Goal: Task Accomplishment & Management: Manage account settings

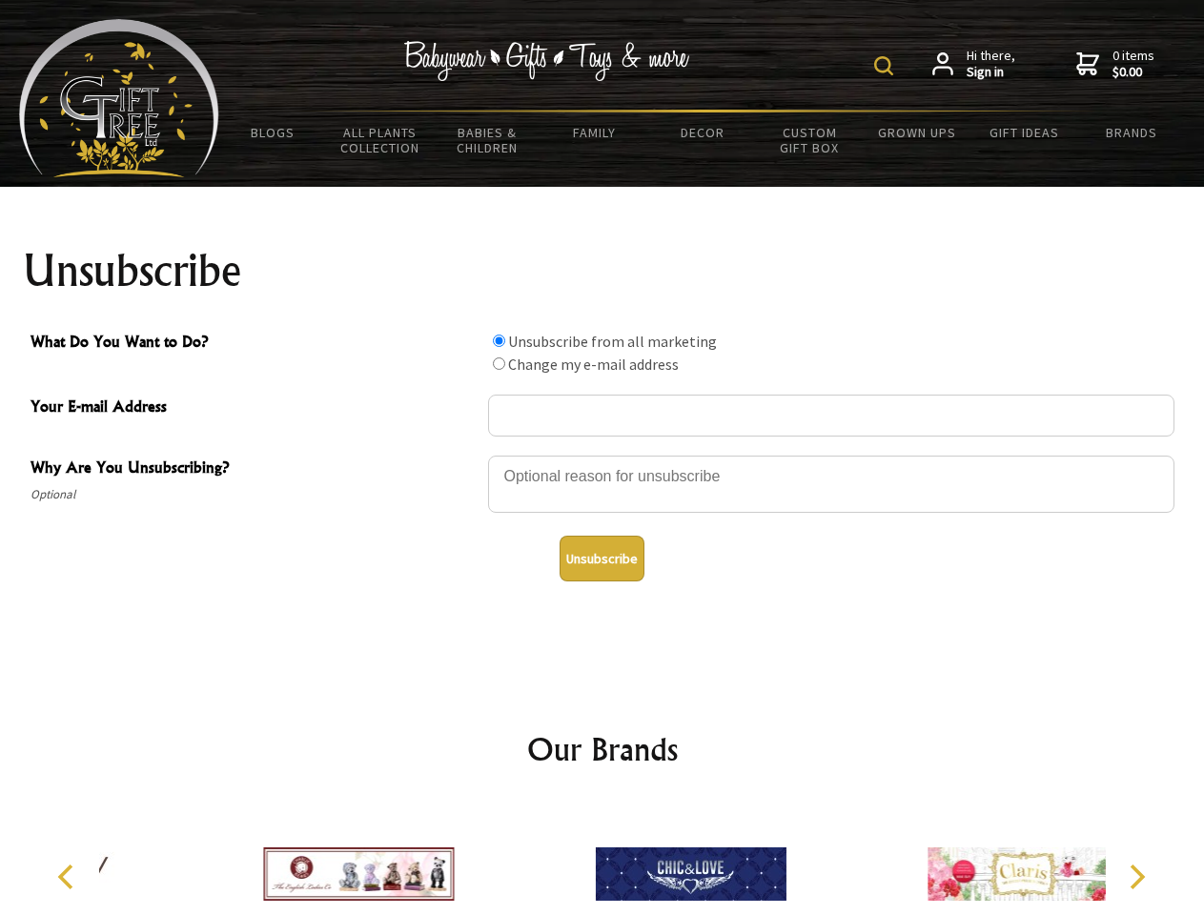
click at [887, 66] on img at bounding box center [883, 65] width 19 height 19
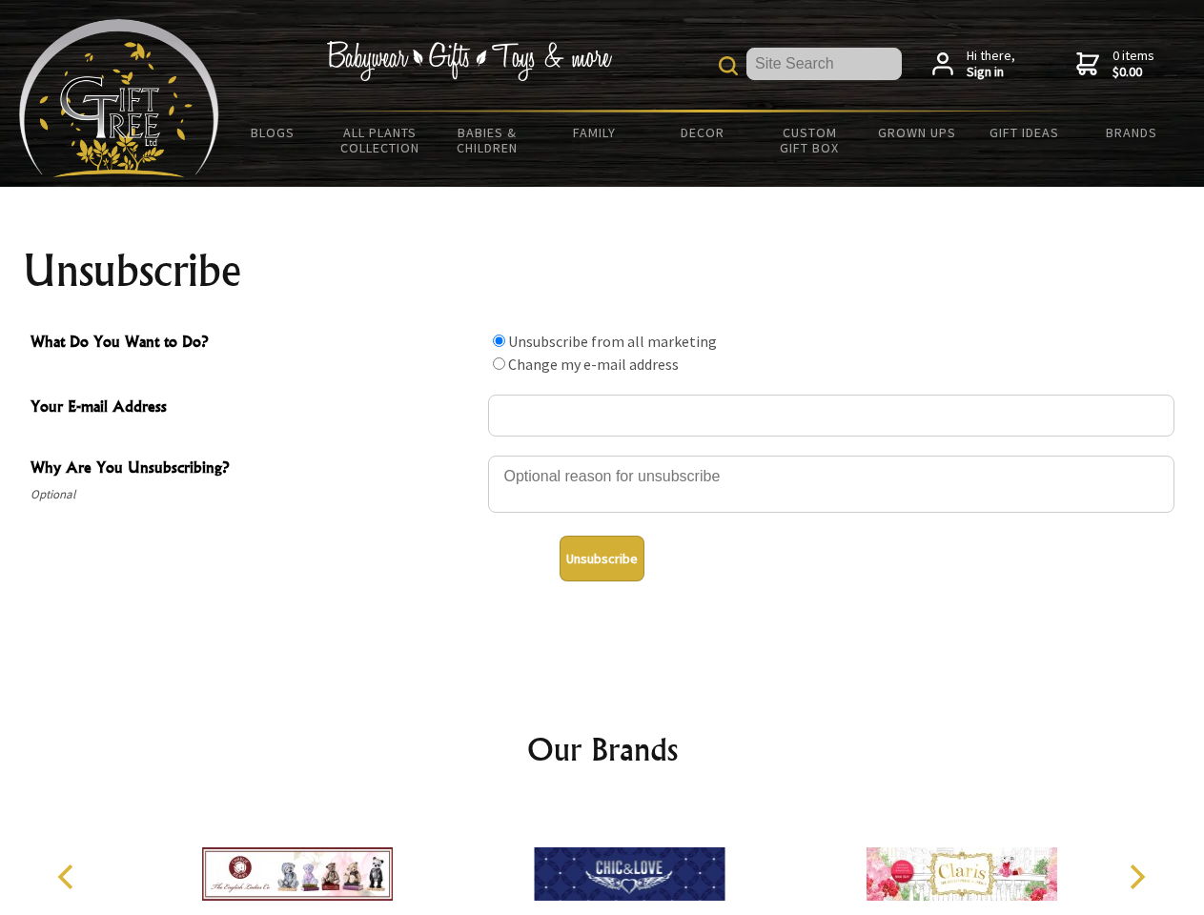
click at [603, 455] on div at bounding box center [831, 487] width 687 height 67
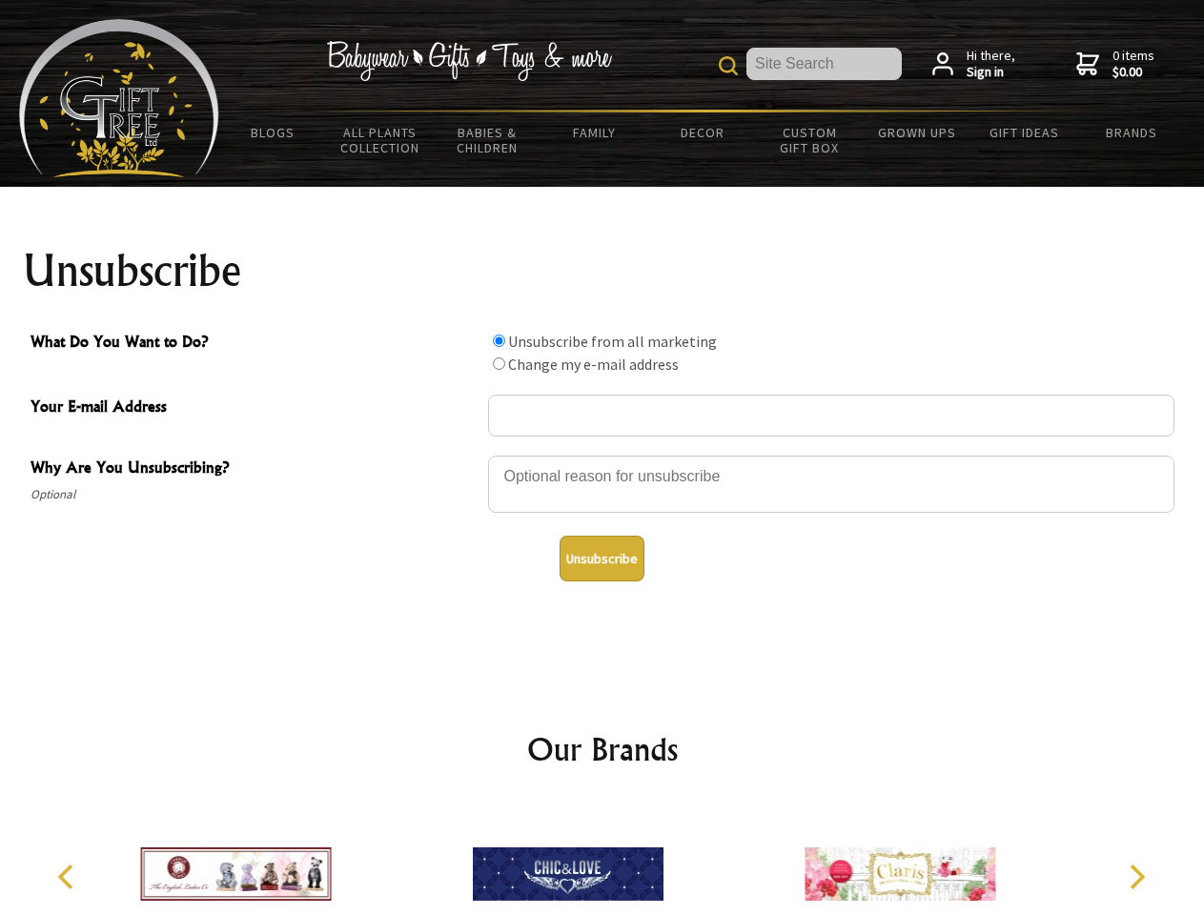
click at [499, 340] on input "What Do You Want to Do?" at bounding box center [499, 341] width 12 height 12
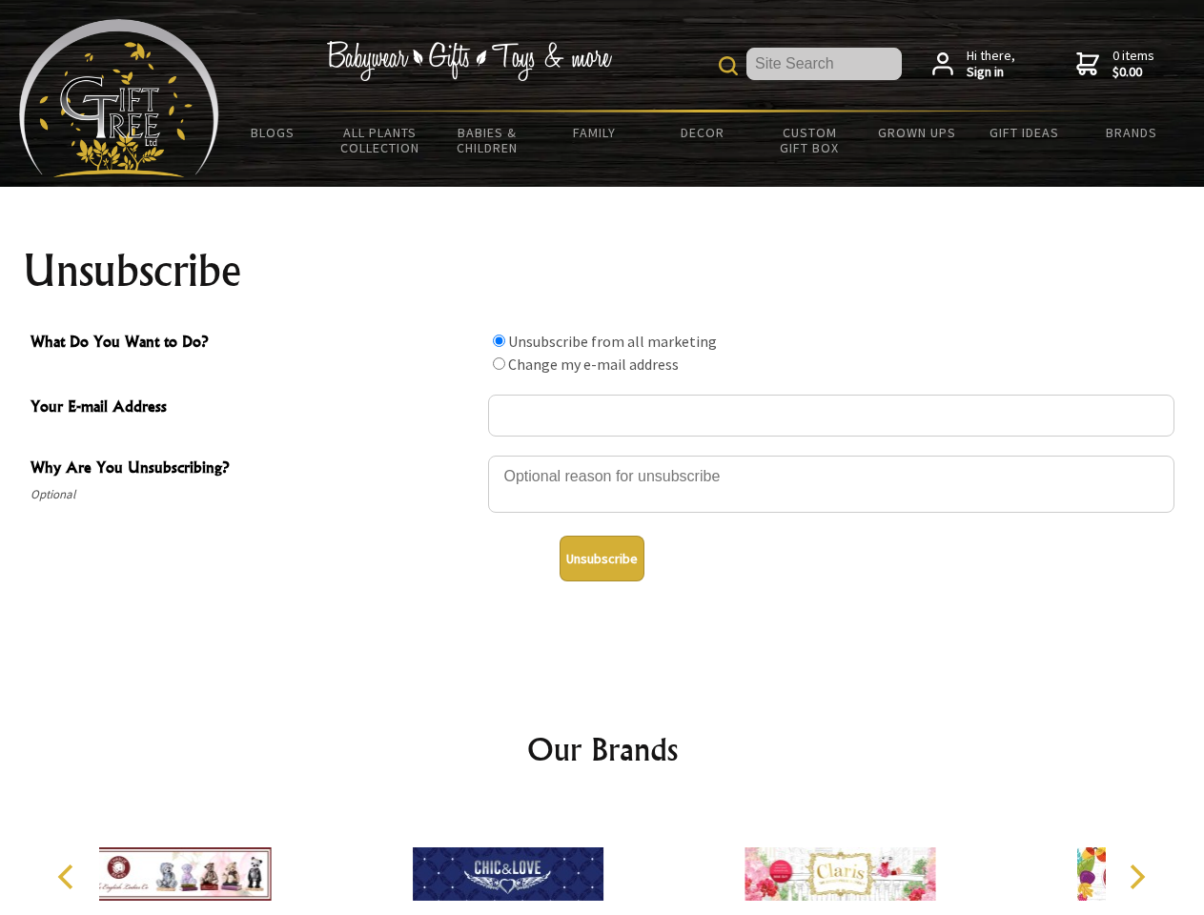
click at [499, 363] on input "What Do You Want to Do?" at bounding box center [499, 364] width 12 height 12
radio input "true"
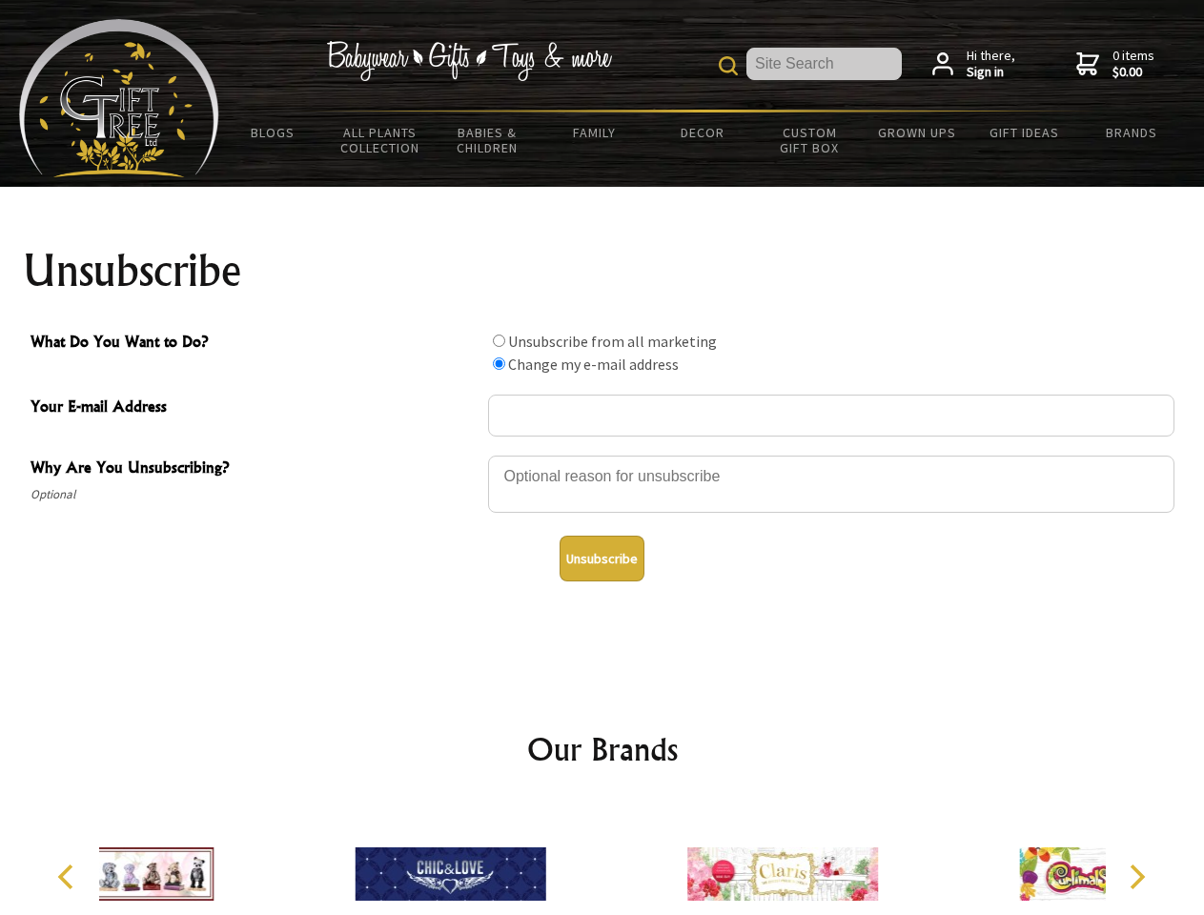
click at [602, 559] on button "Unsubscribe" at bounding box center [602, 559] width 85 height 46
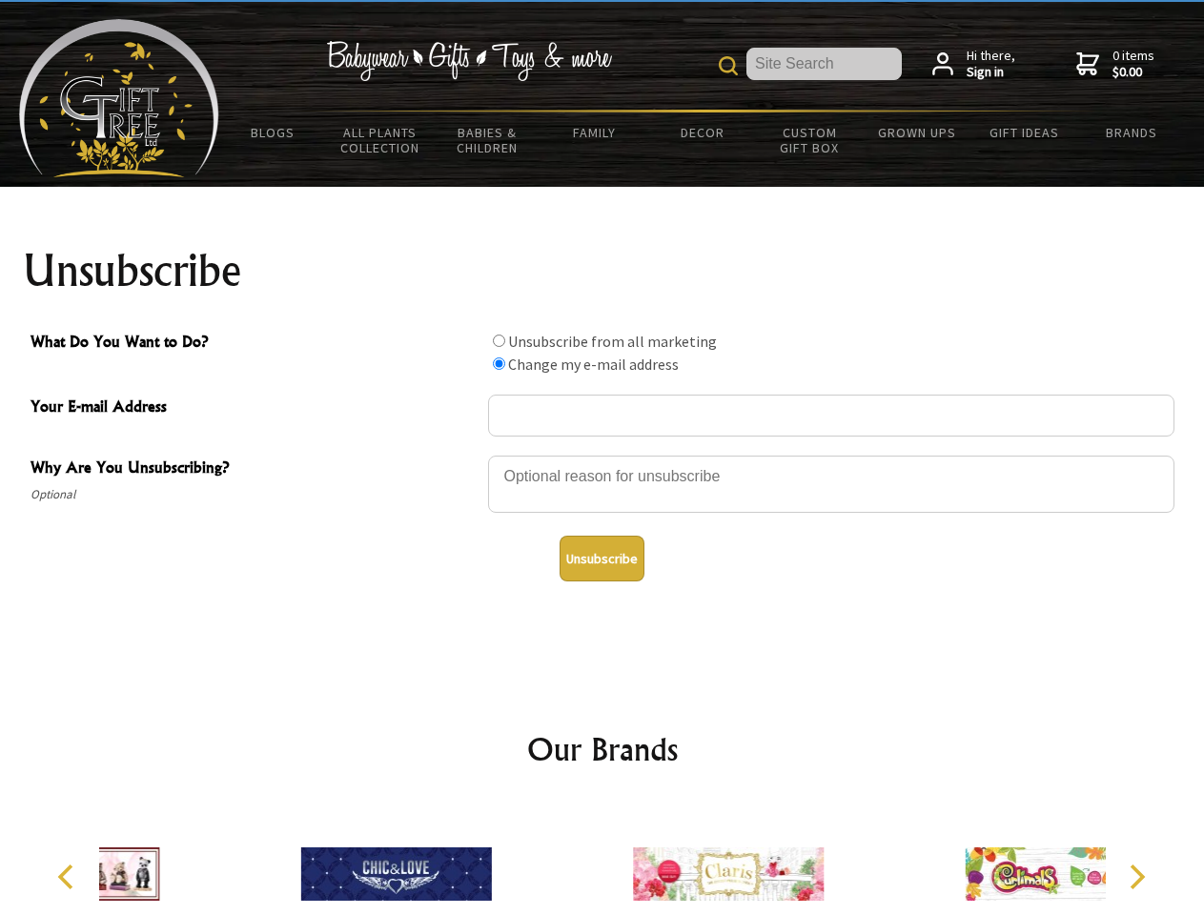
click at [603, 859] on div at bounding box center [729, 877] width 332 height 149
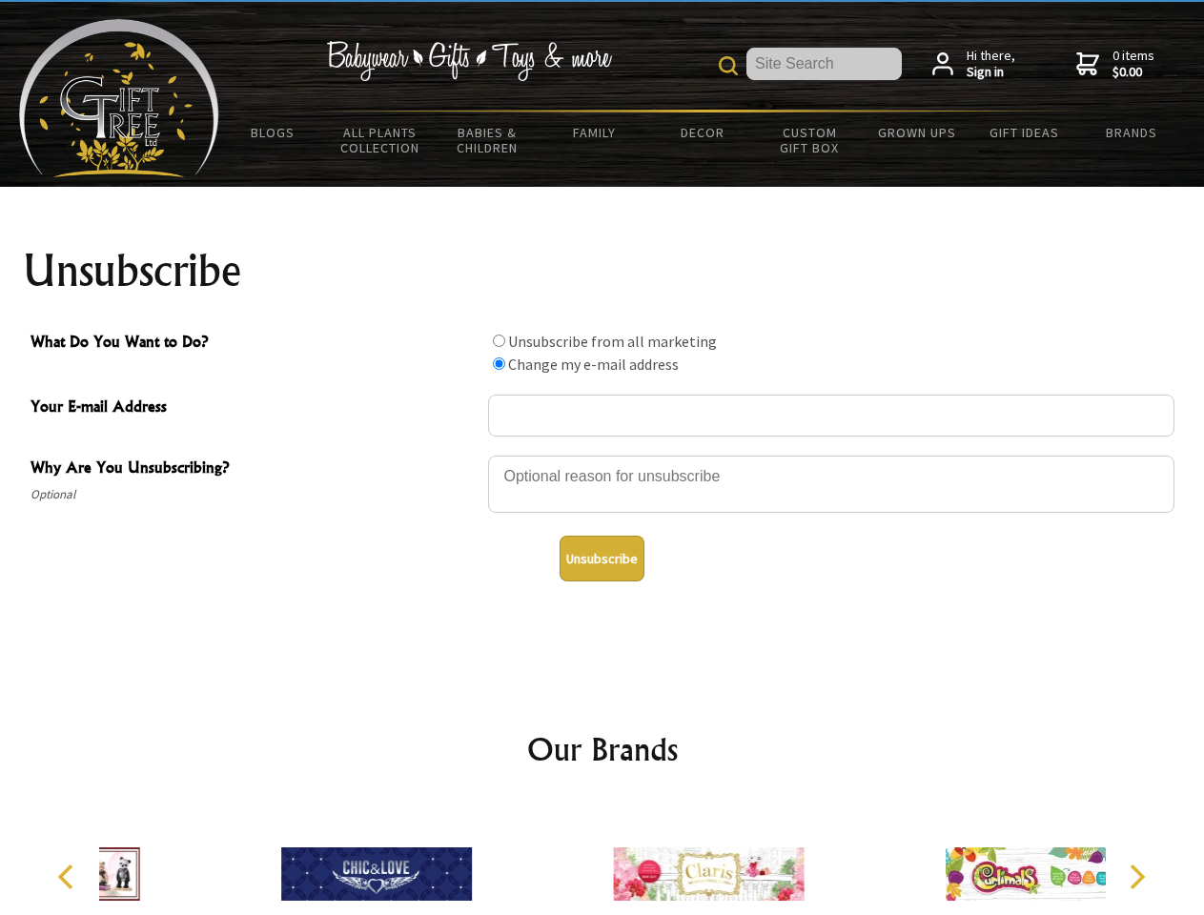
click at [69, 877] on icon "Previous" at bounding box center [67, 877] width 25 height 25
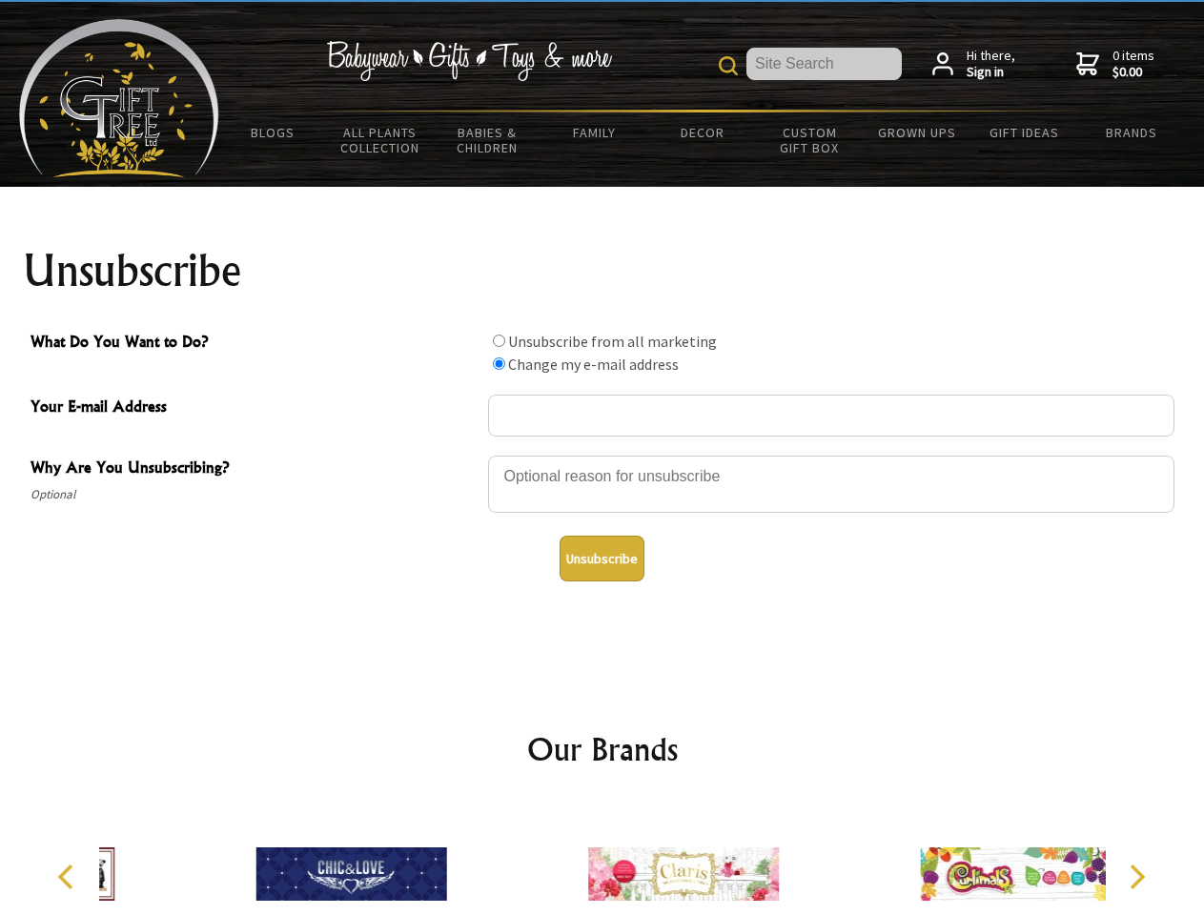
click at [1137, 877] on icon "Next" at bounding box center [1135, 877] width 25 height 25
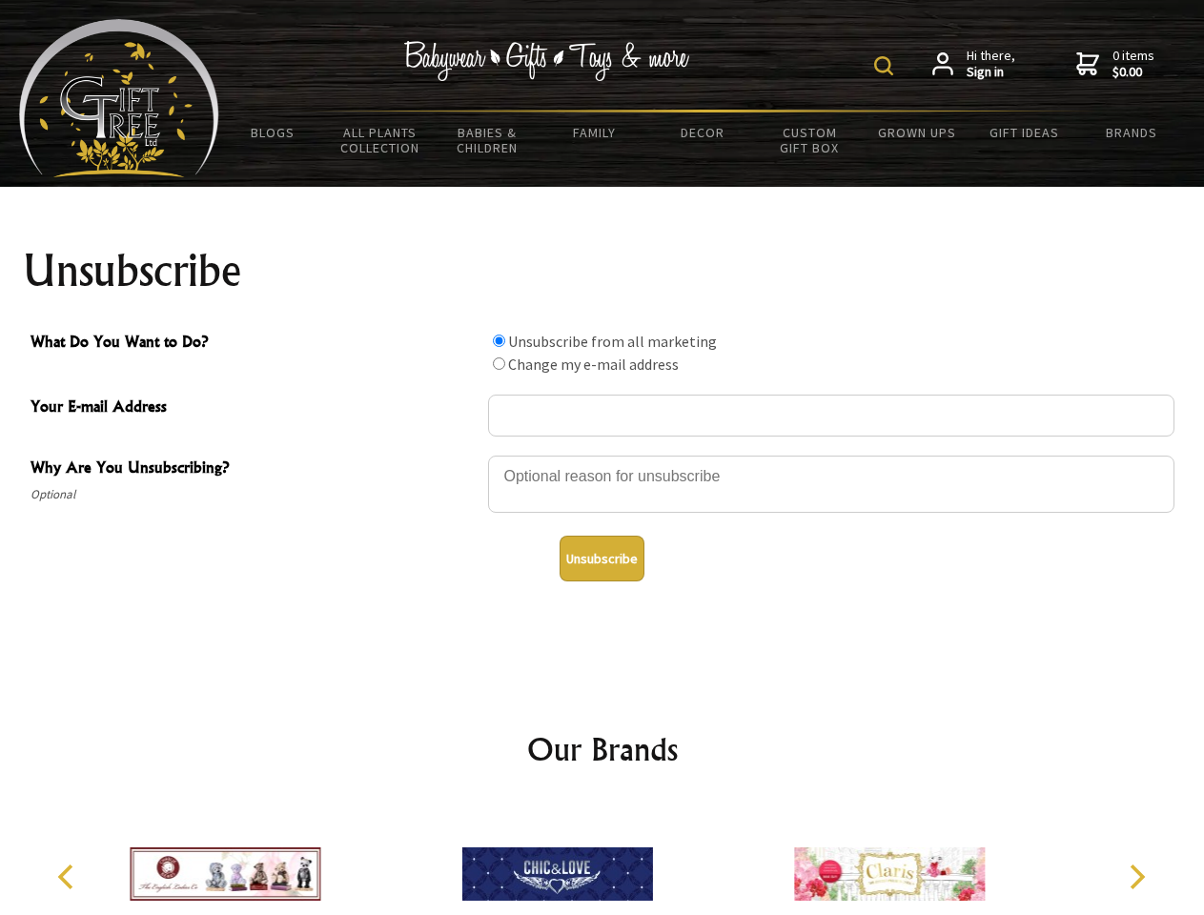
click at [887, 66] on img at bounding box center [883, 65] width 19 height 19
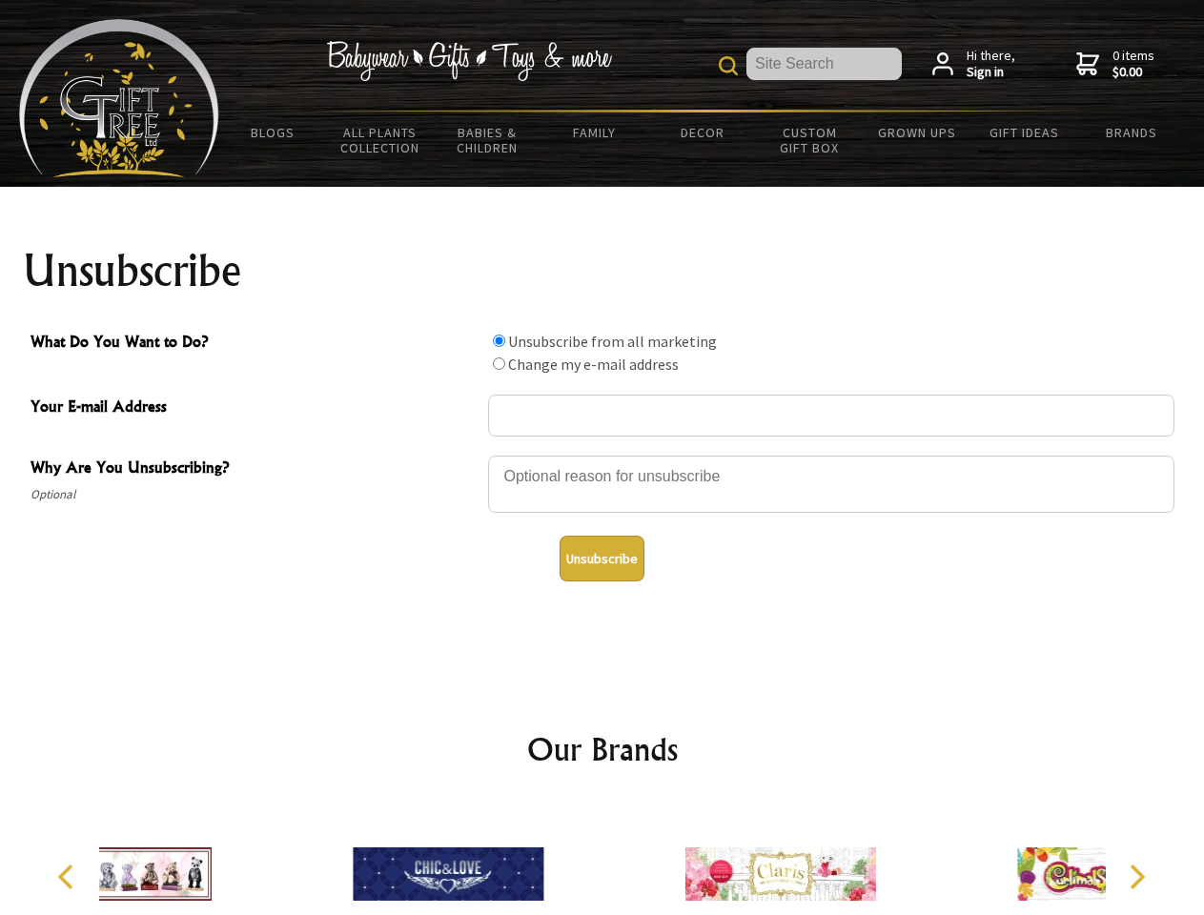
click at [603, 455] on div at bounding box center [831, 487] width 687 height 67
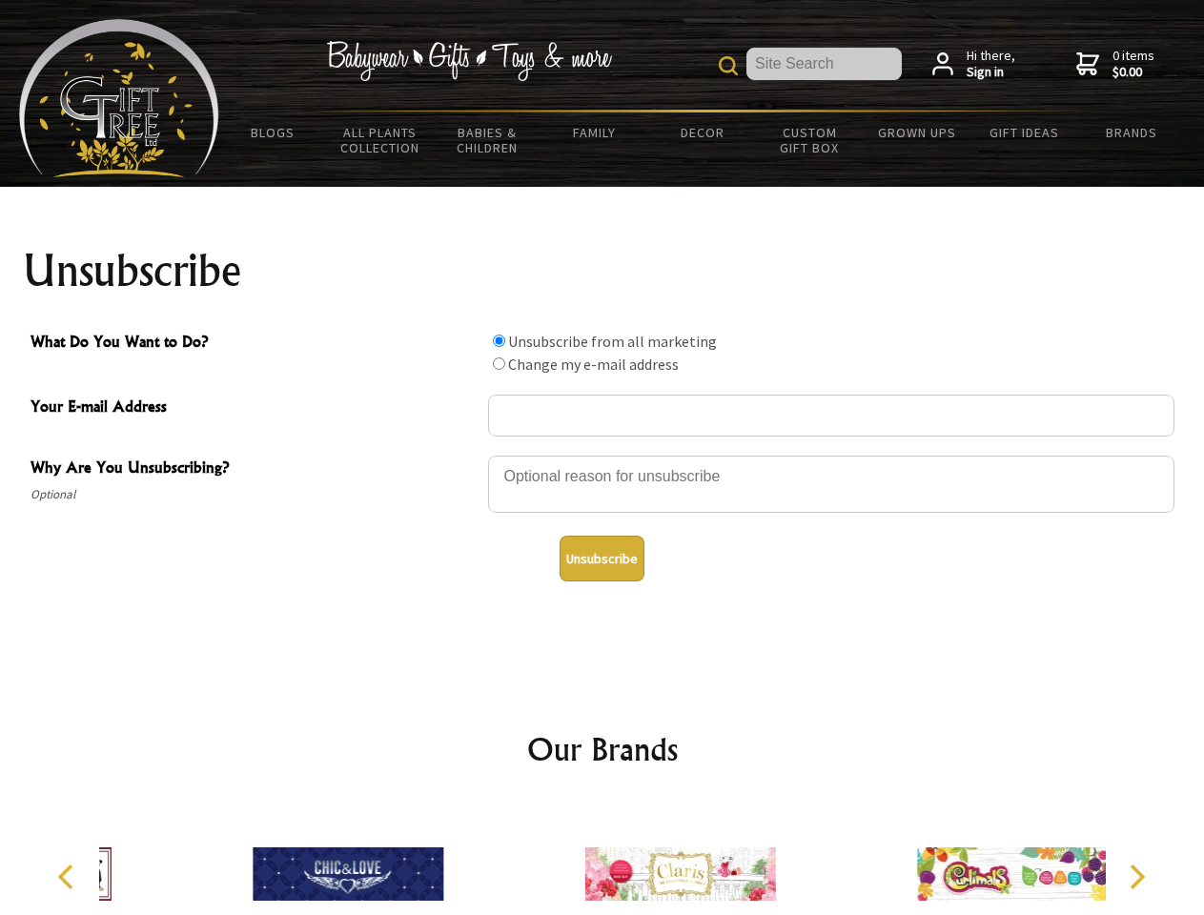
click at [499, 340] on input "What Do You Want to Do?" at bounding box center [499, 341] width 12 height 12
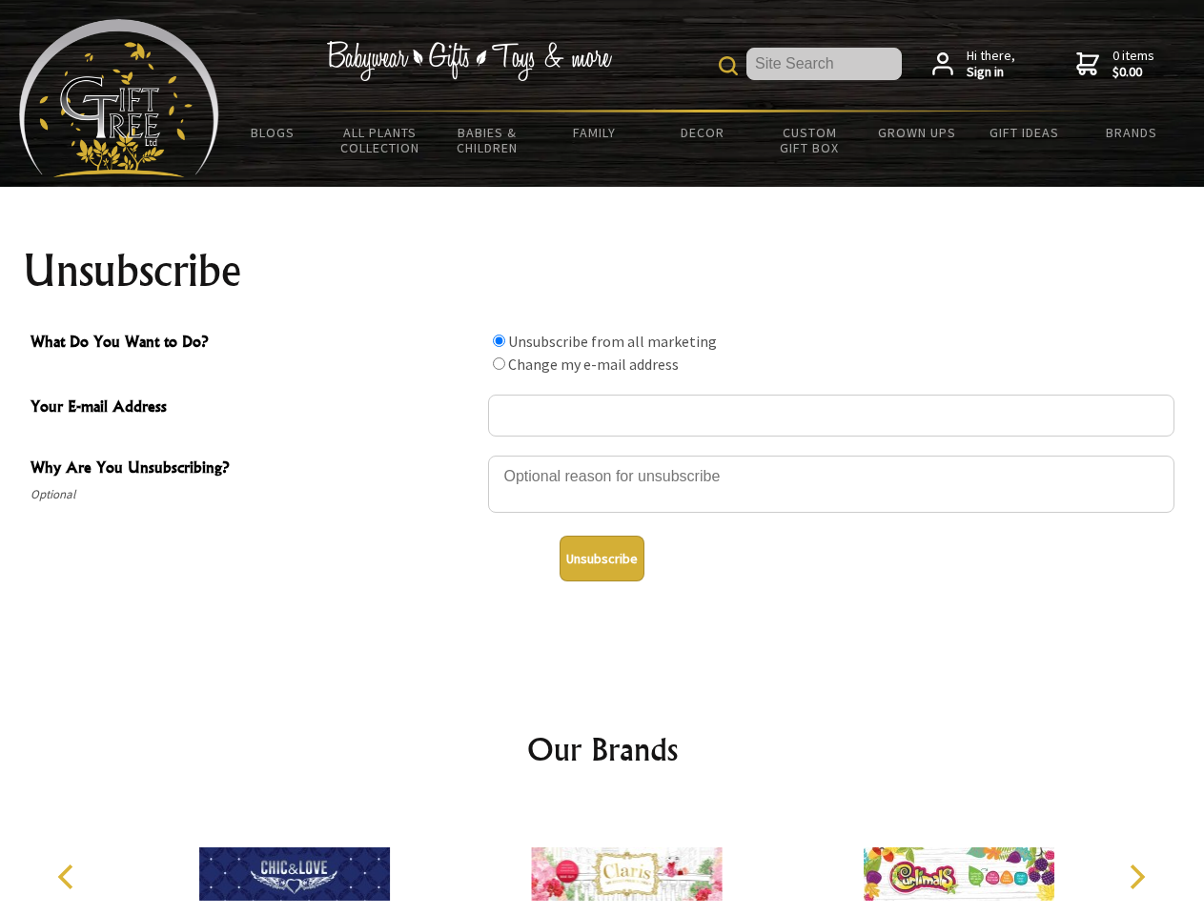
click at [499, 363] on input "What Do You Want to Do?" at bounding box center [499, 364] width 12 height 12
radio input "true"
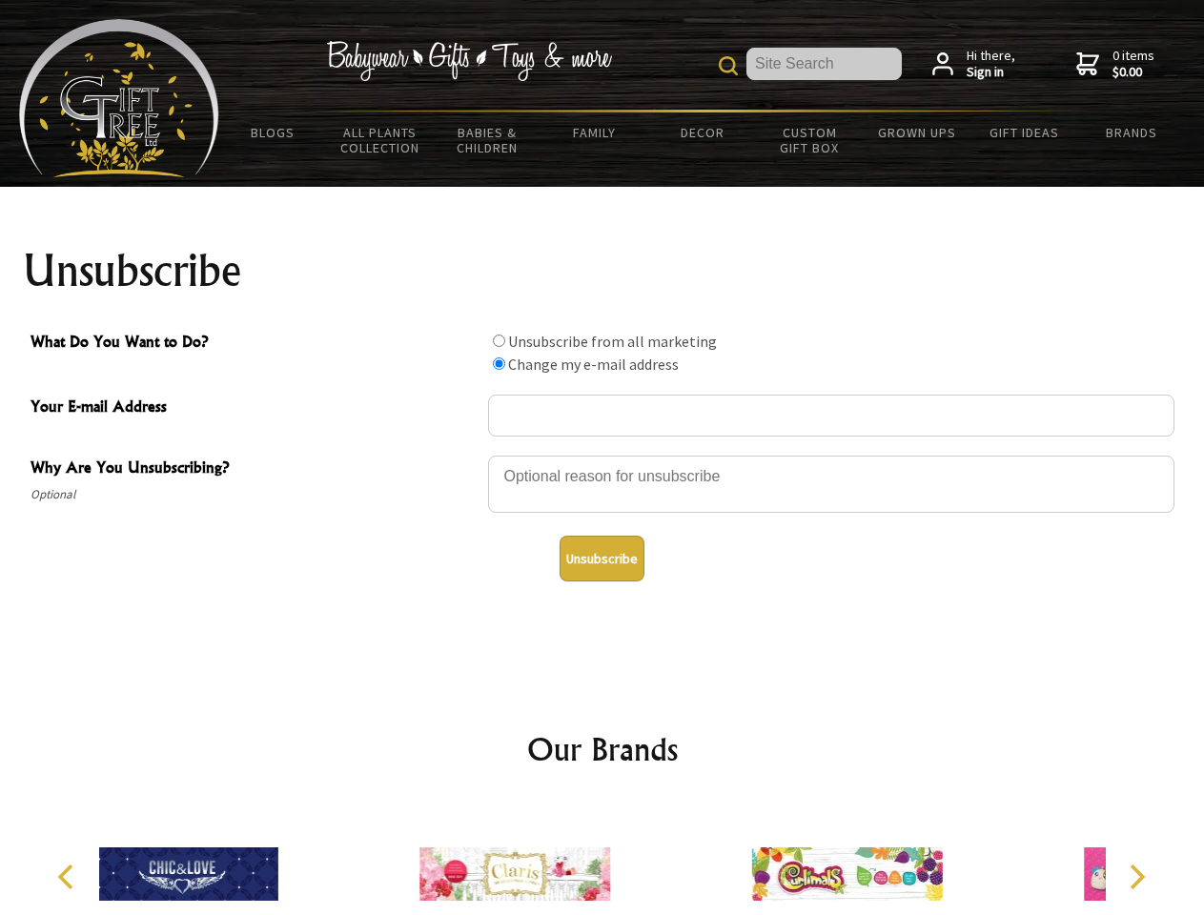
click at [602, 559] on button "Unsubscribe" at bounding box center [602, 559] width 85 height 46
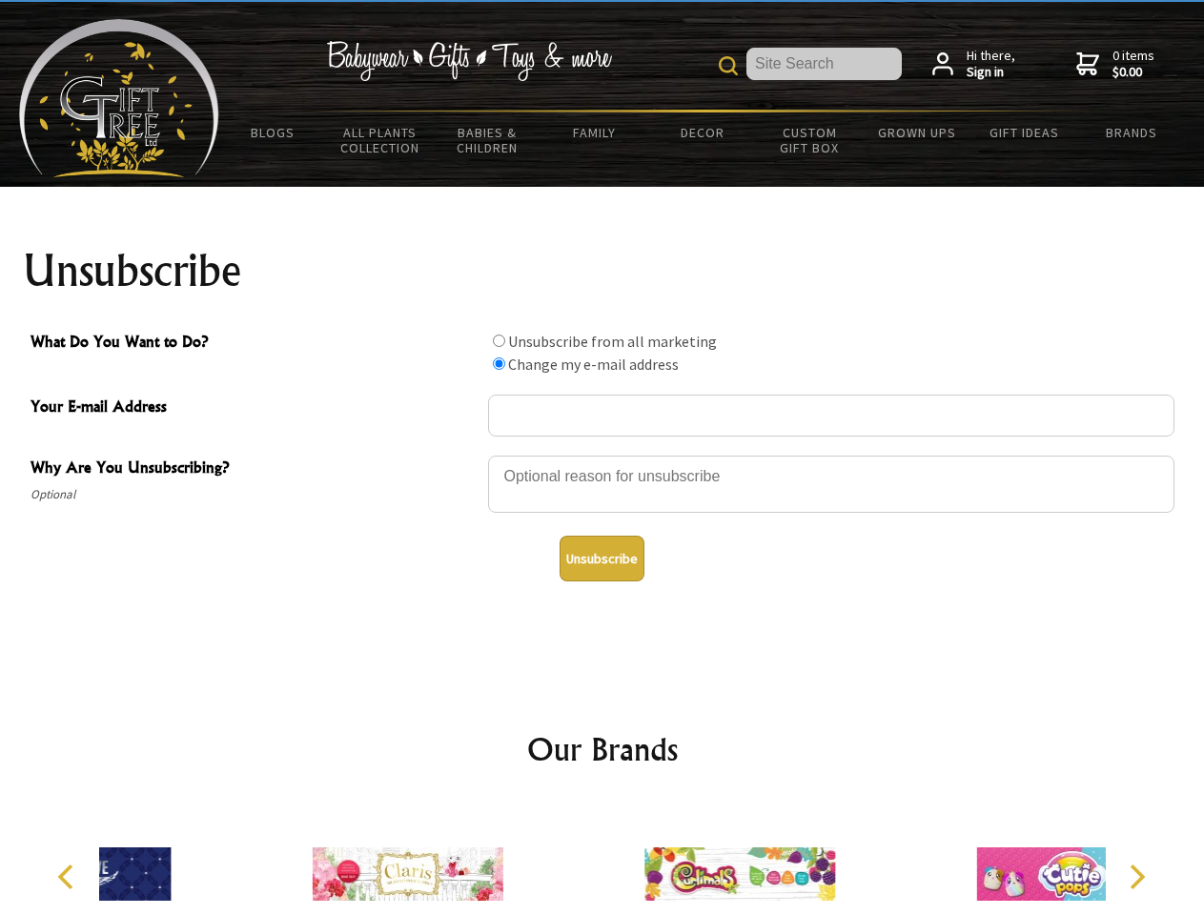
click at [603, 859] on div at bounding box center [740, 877] width 332 height 149
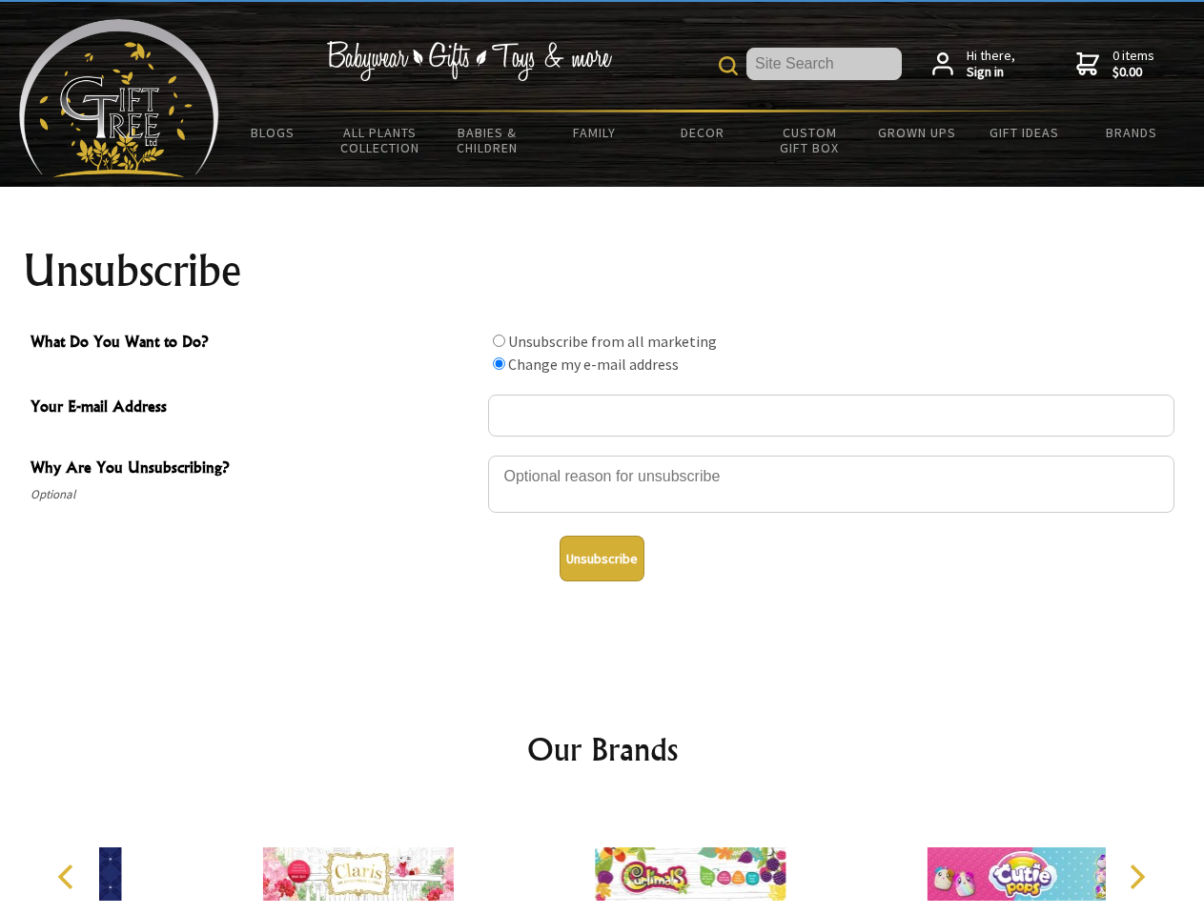
click at [69, 877] on icon "Previous" at bounding box center [67, 877] width 25 height 25
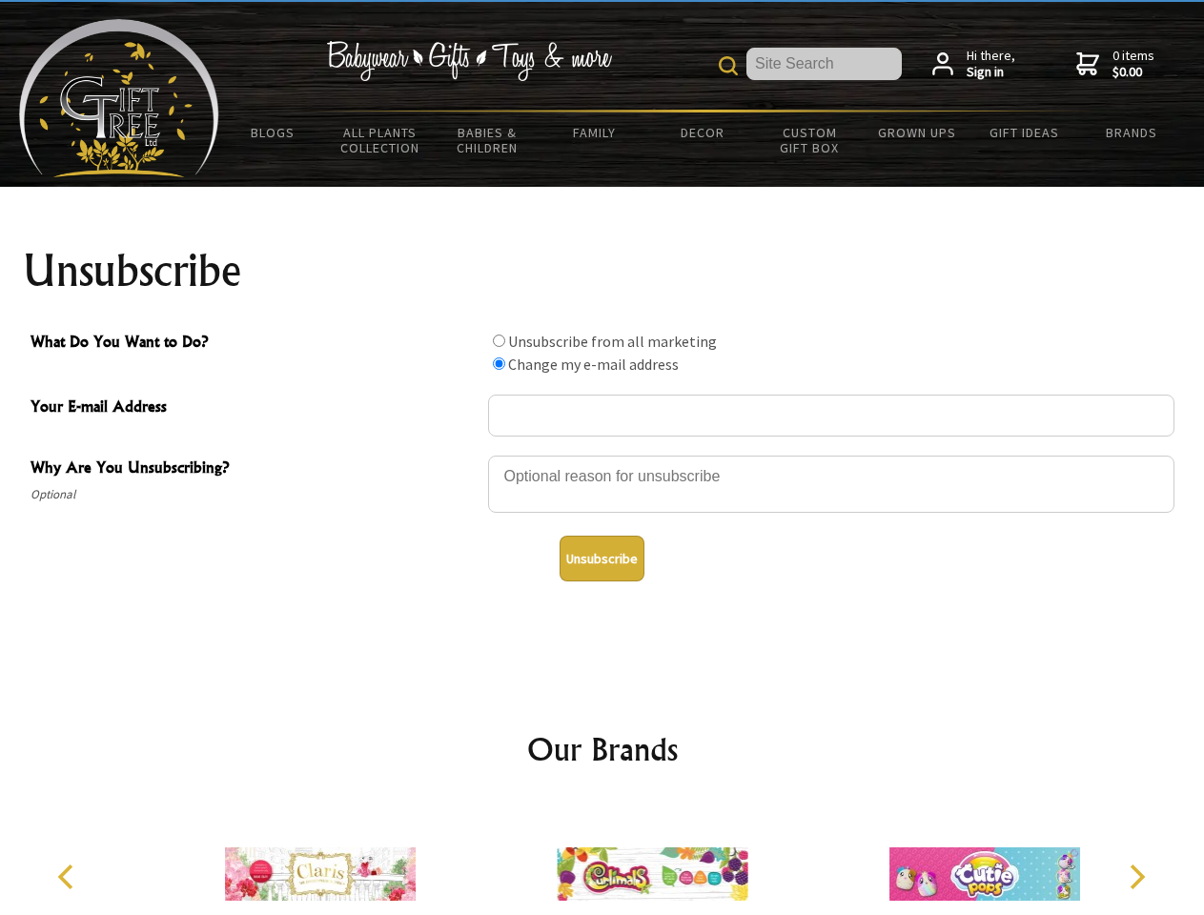
click at [1137, 877] on icon "Next" at bounding box center [1135, 877] width 25 height 25
